Goal: Transaction & Acquisition: Purchase product/service

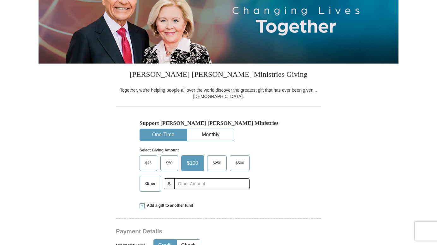
click at [244, 162] on span "$500" at bounding box center [239, 162] width 15 height 9
click at [0, 0] on input "$500" at bounding box center [0, 0] width 0 height 0
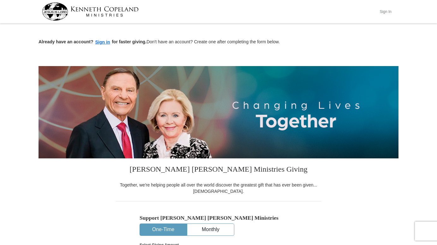
click at [381, 11] on button "Sign In" at bounding box center [385, 12] width 19 height 10
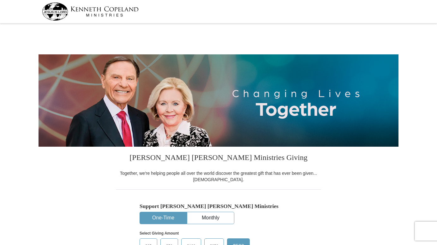
select select "TX"
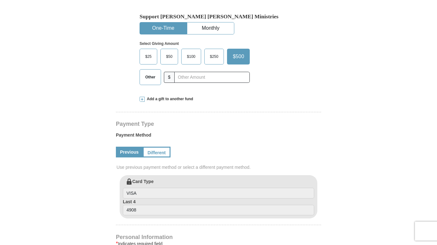
scroll to position [221, 0]
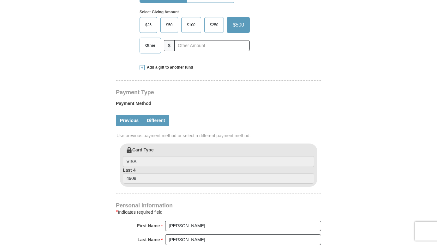
click at [152, 122] on link "Different" at bounding box center [156, 120] width 27 height 11
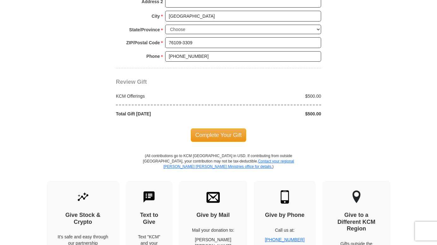
scroll to position [599, 0]
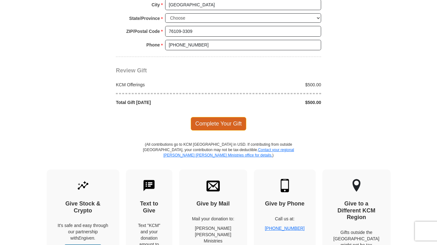
click at [236, 123] on span "Complete Your Gift" at bounding box center [219, 123] width 56 height 13
